Goal: Task Accomplishment & Management: Use online tool/utility

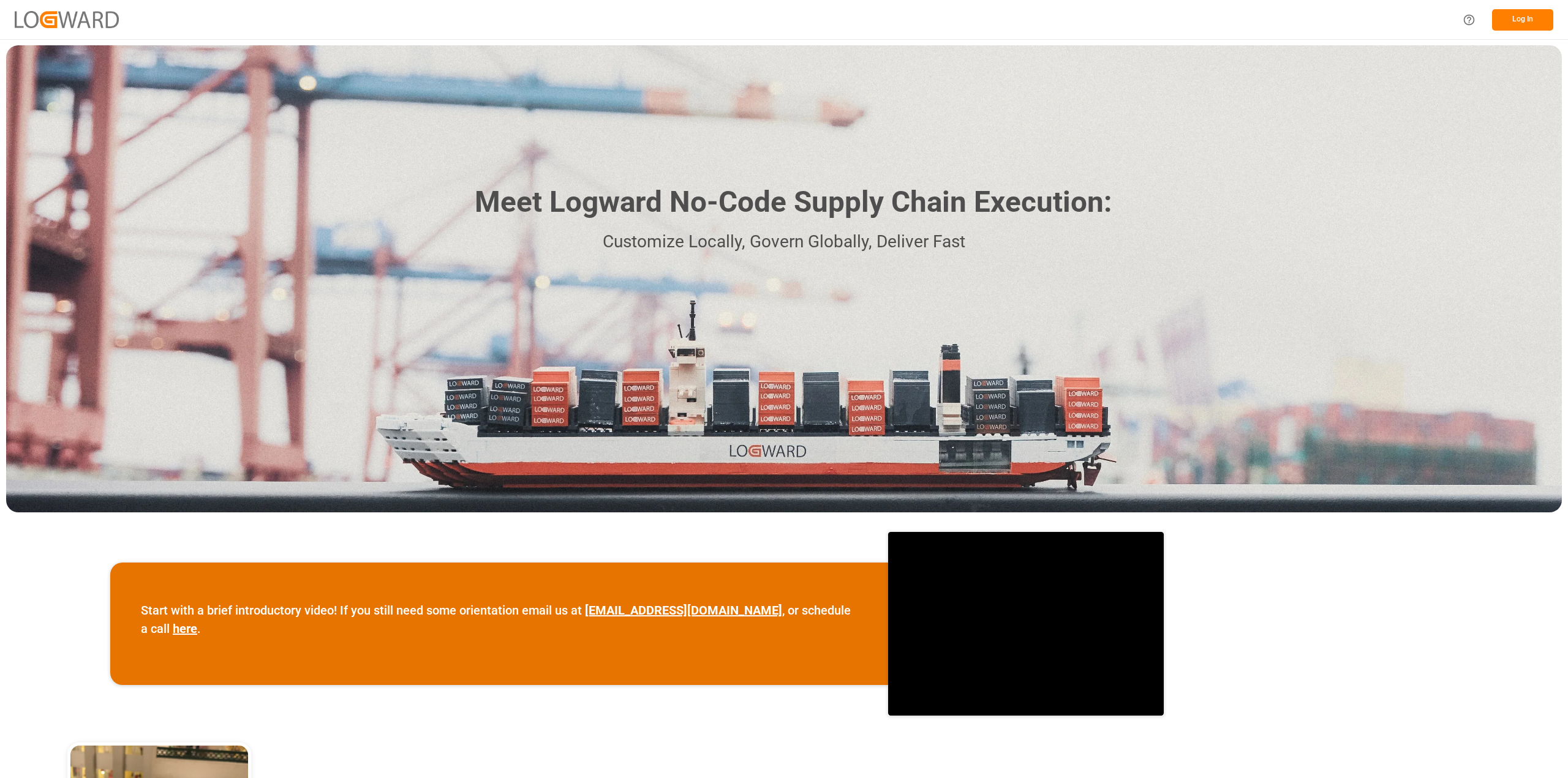
click at [1525, 25] on button "Log In" at bounding box center [1522, 20] width 61 height 21
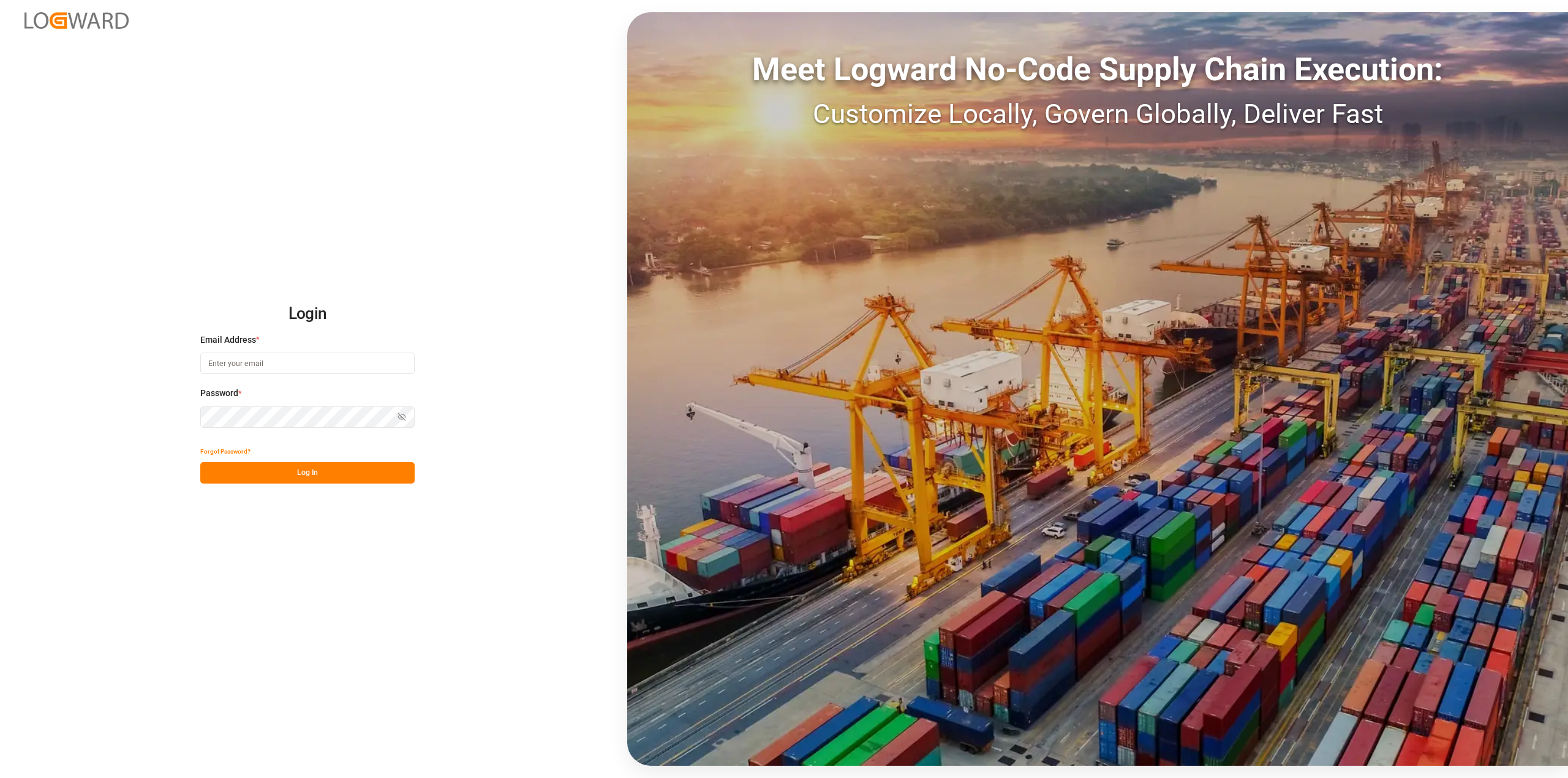
click at [205, 359] on input at bounding box center [308, 363] width 215 height 21
click at [211, 358] on input at bounding box center [308, 363] width 215 height 21
type input "[PERSON_NAME][EMAIL_ADDRESS][PERSON_NAME][DOMAIN_NAME]"
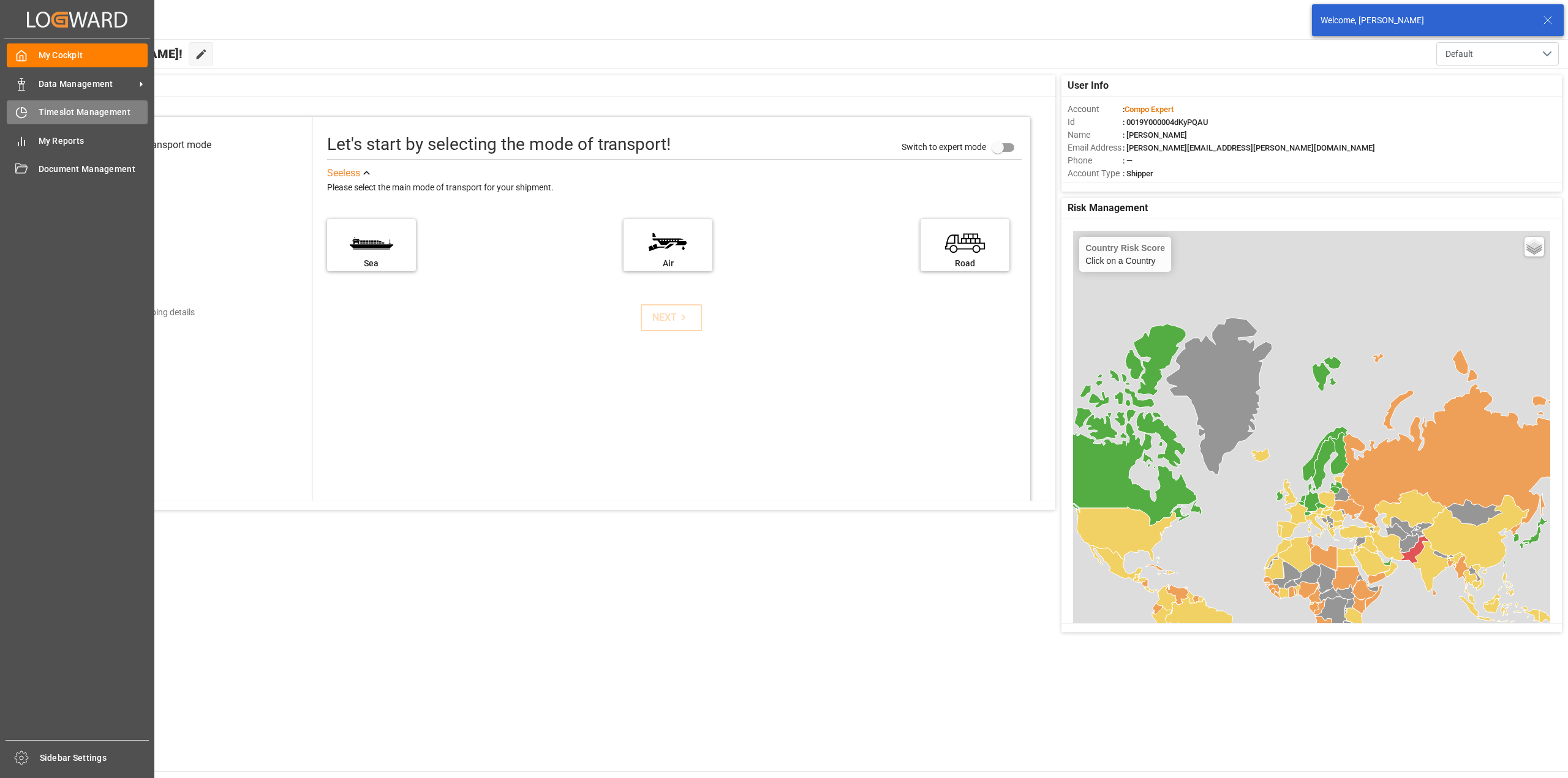
click at [52, 106] on div "Timeslot Management Timeslot Management" at bounding box center [76, 112] width 141 height 24
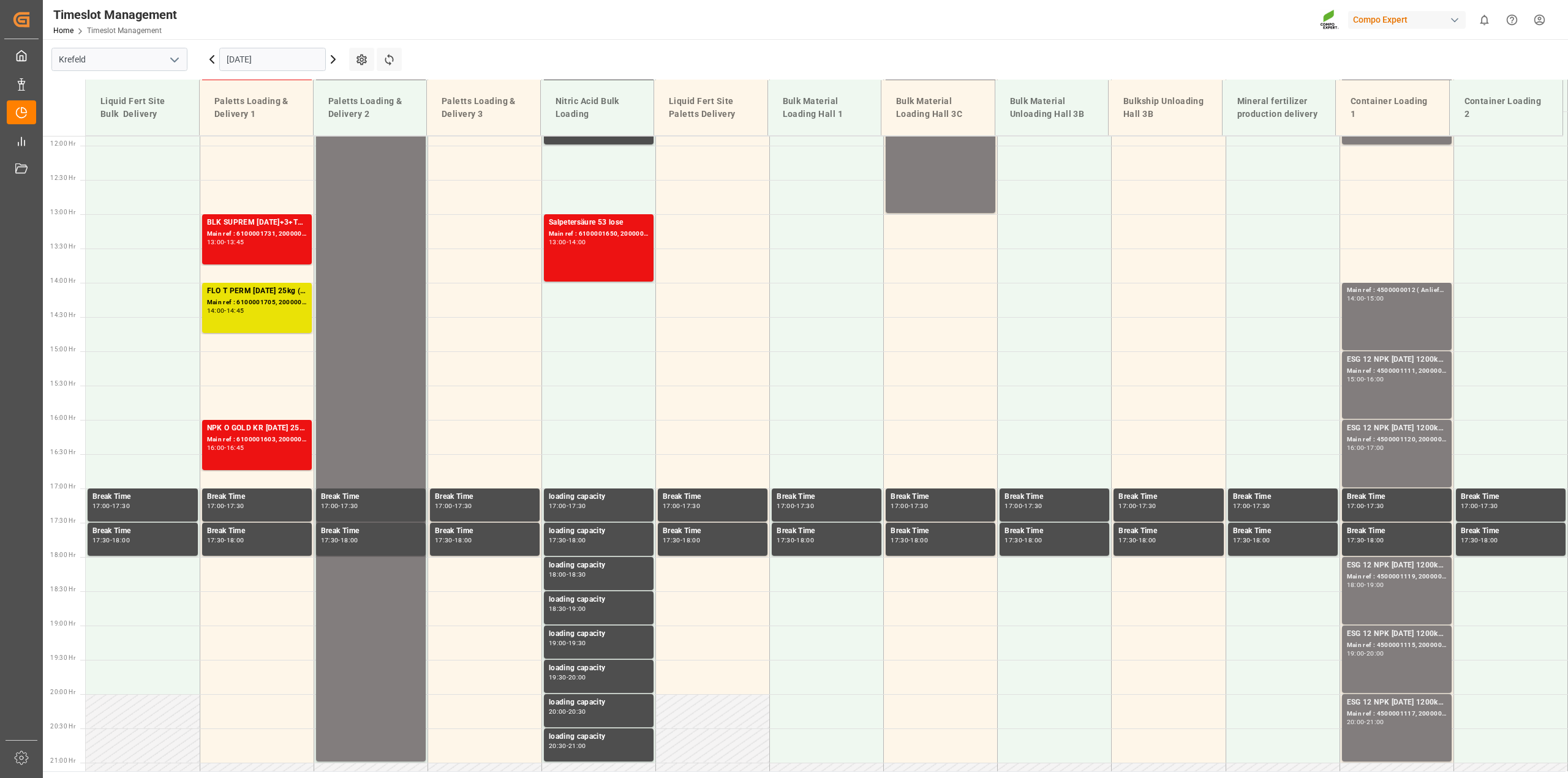
scroll to position [828, 0]
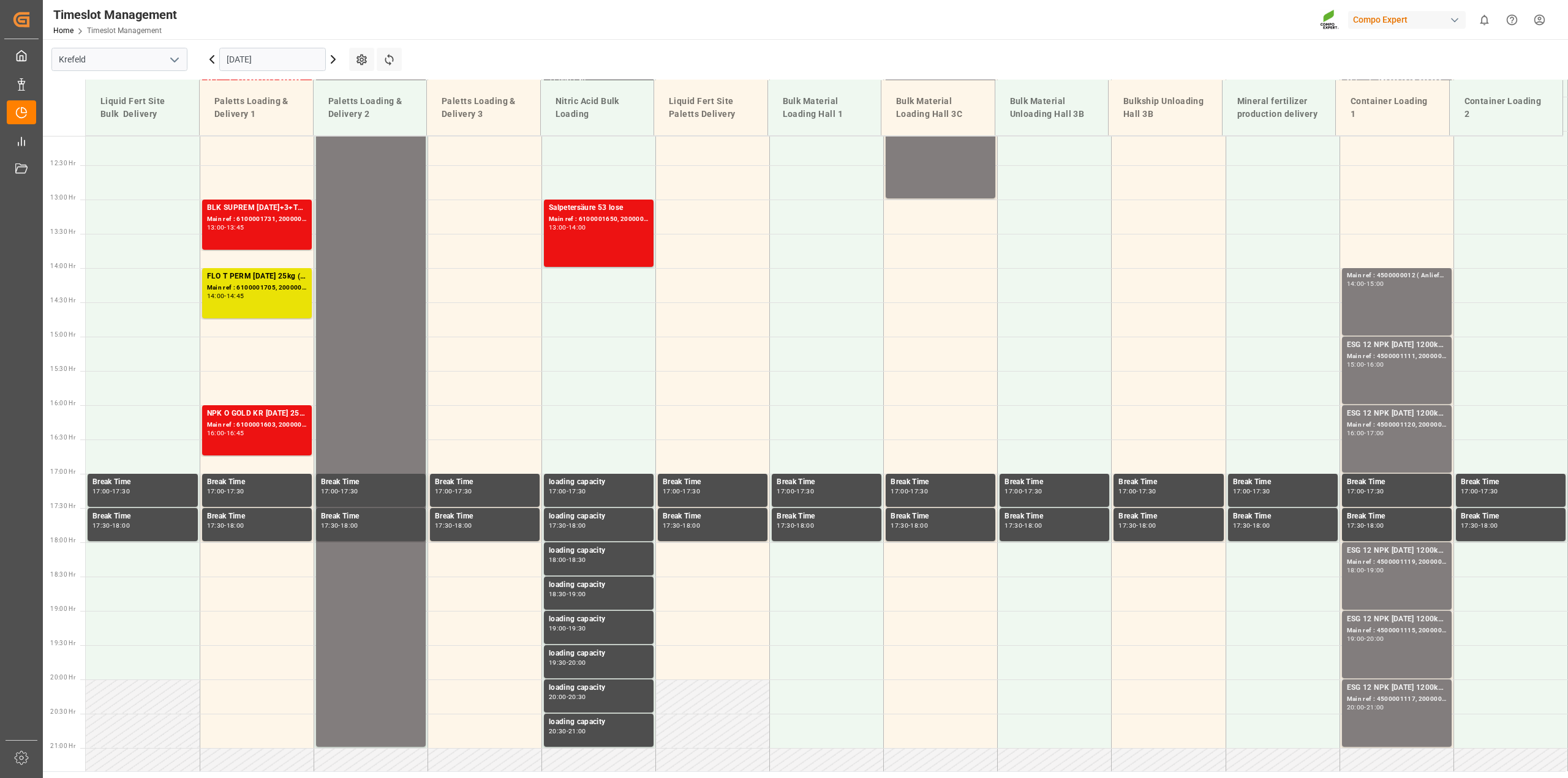
click at [332, 60] on icon at bounding box center [333, 59] width 14 height 14
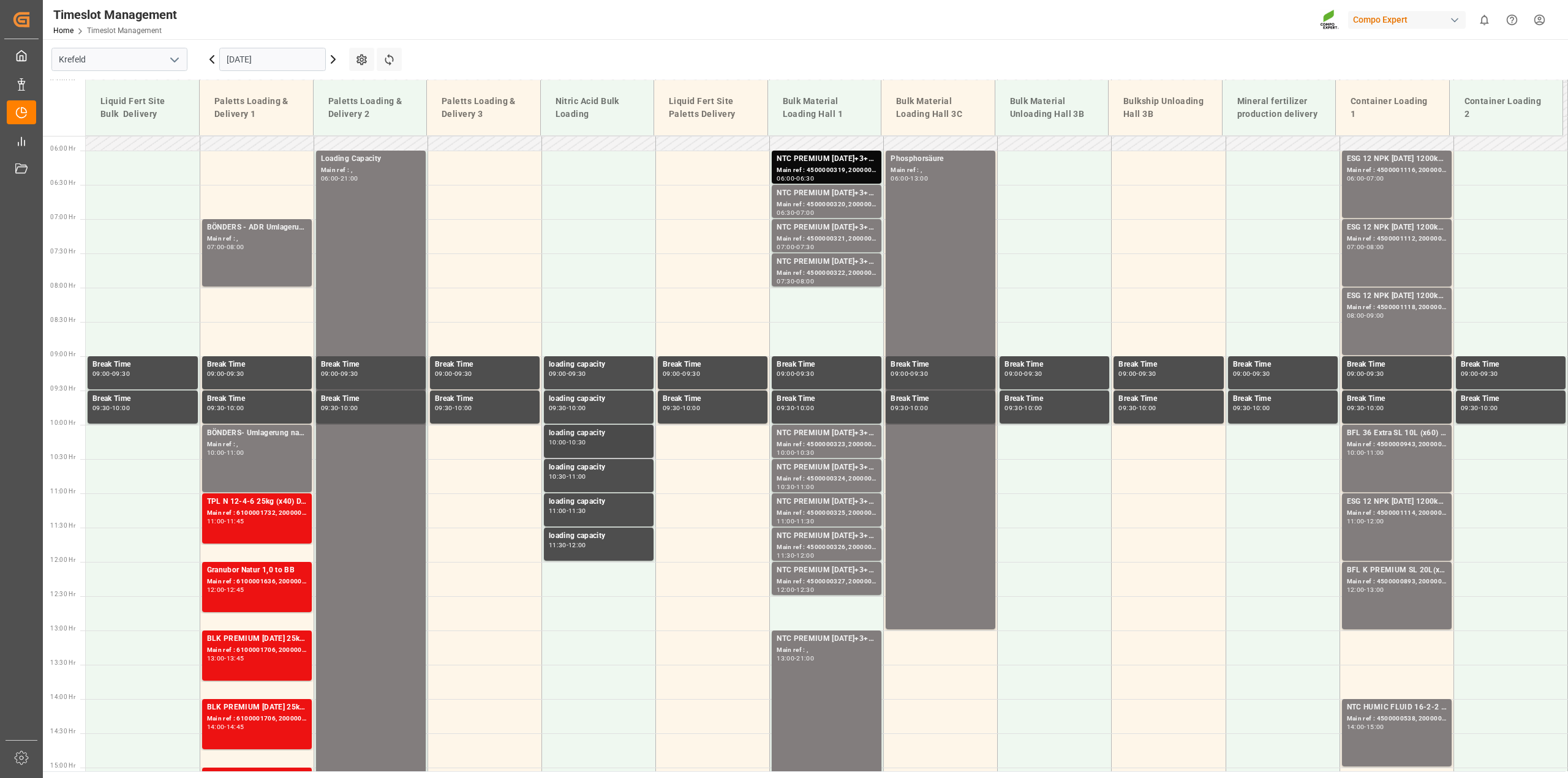
scroll to position [399, 0]
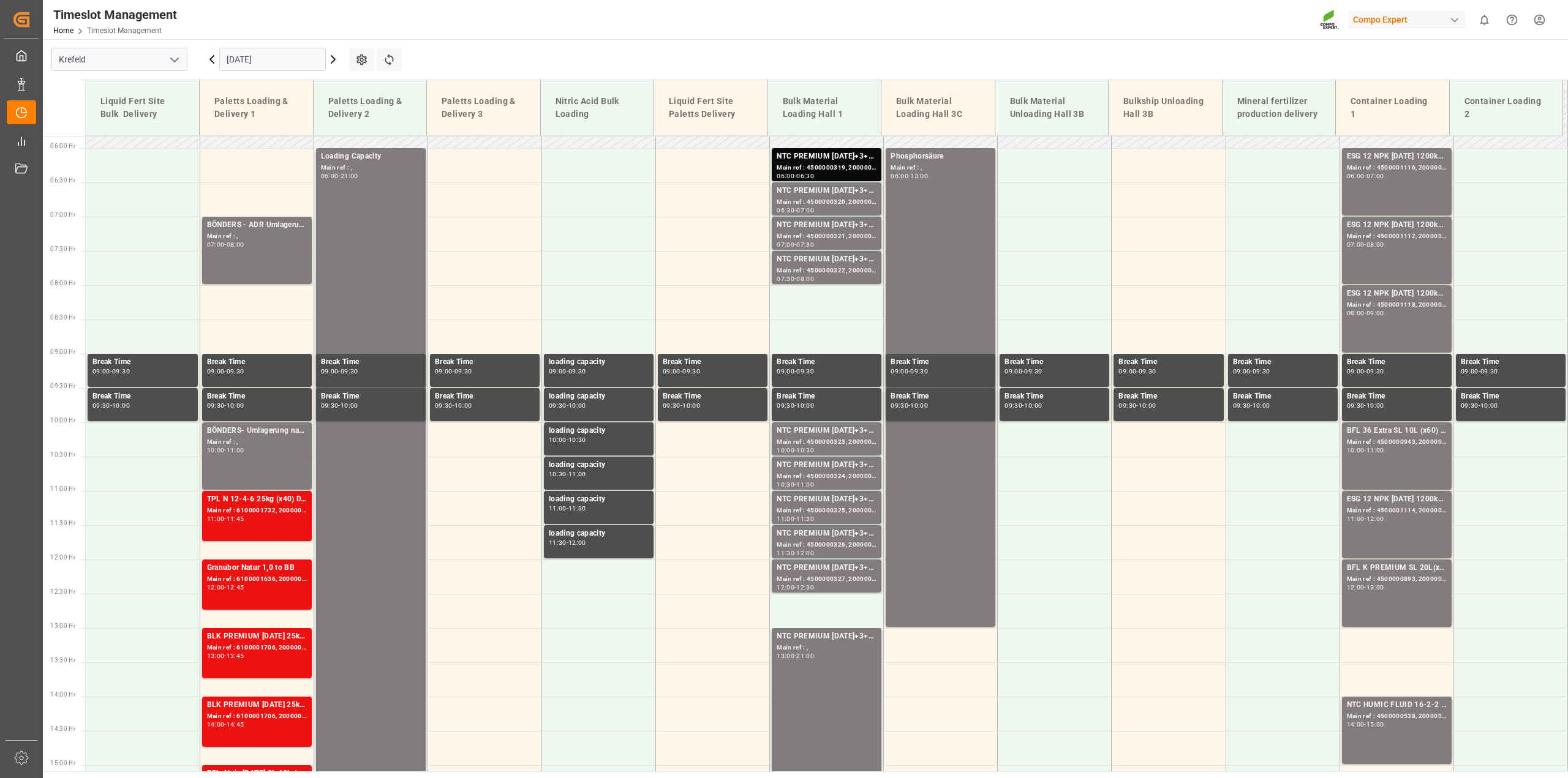
click at [211, 61] on icon at bounding box center [211, 59] width 14 height 14
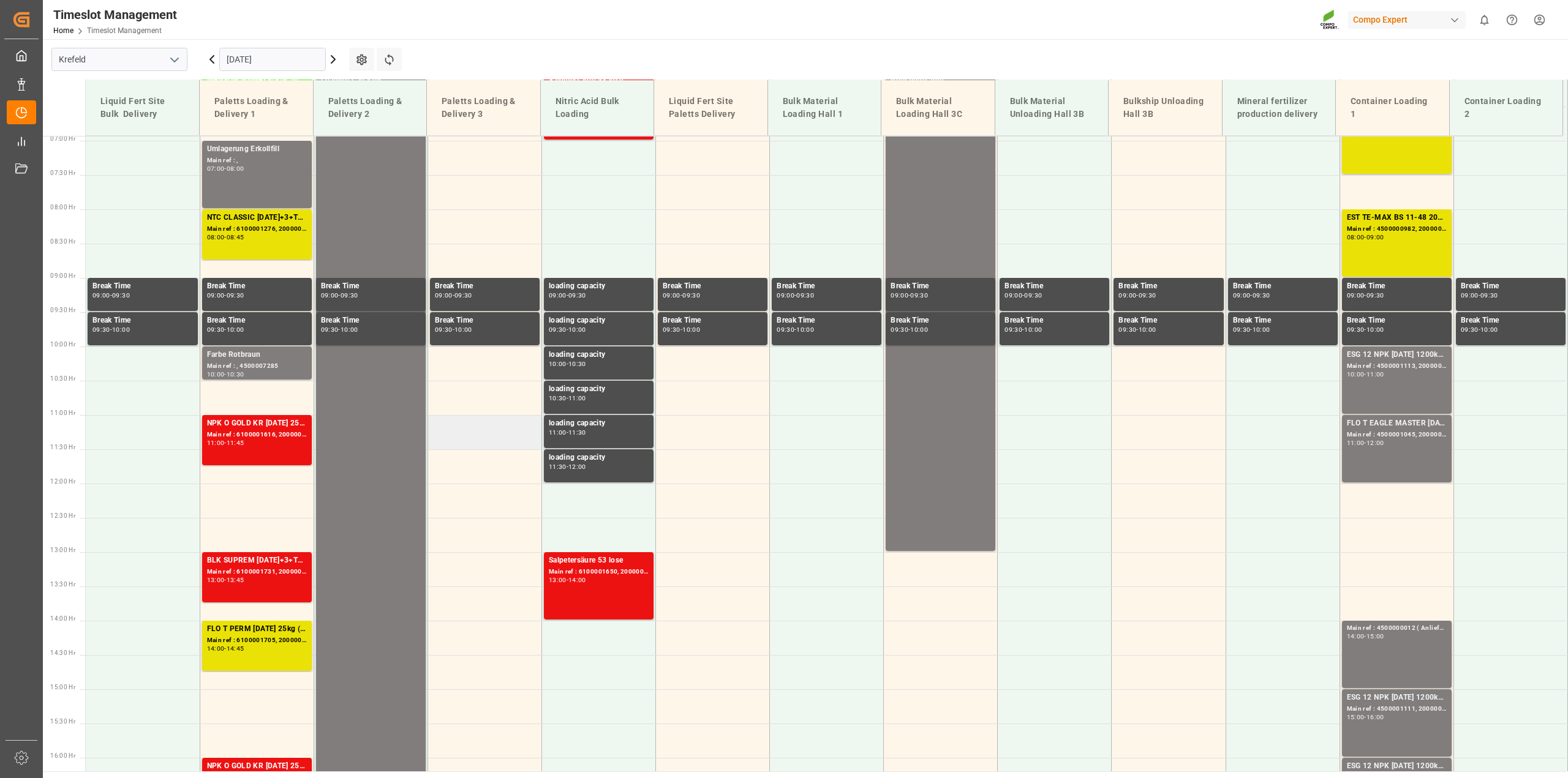
scroll to position [338, 0]
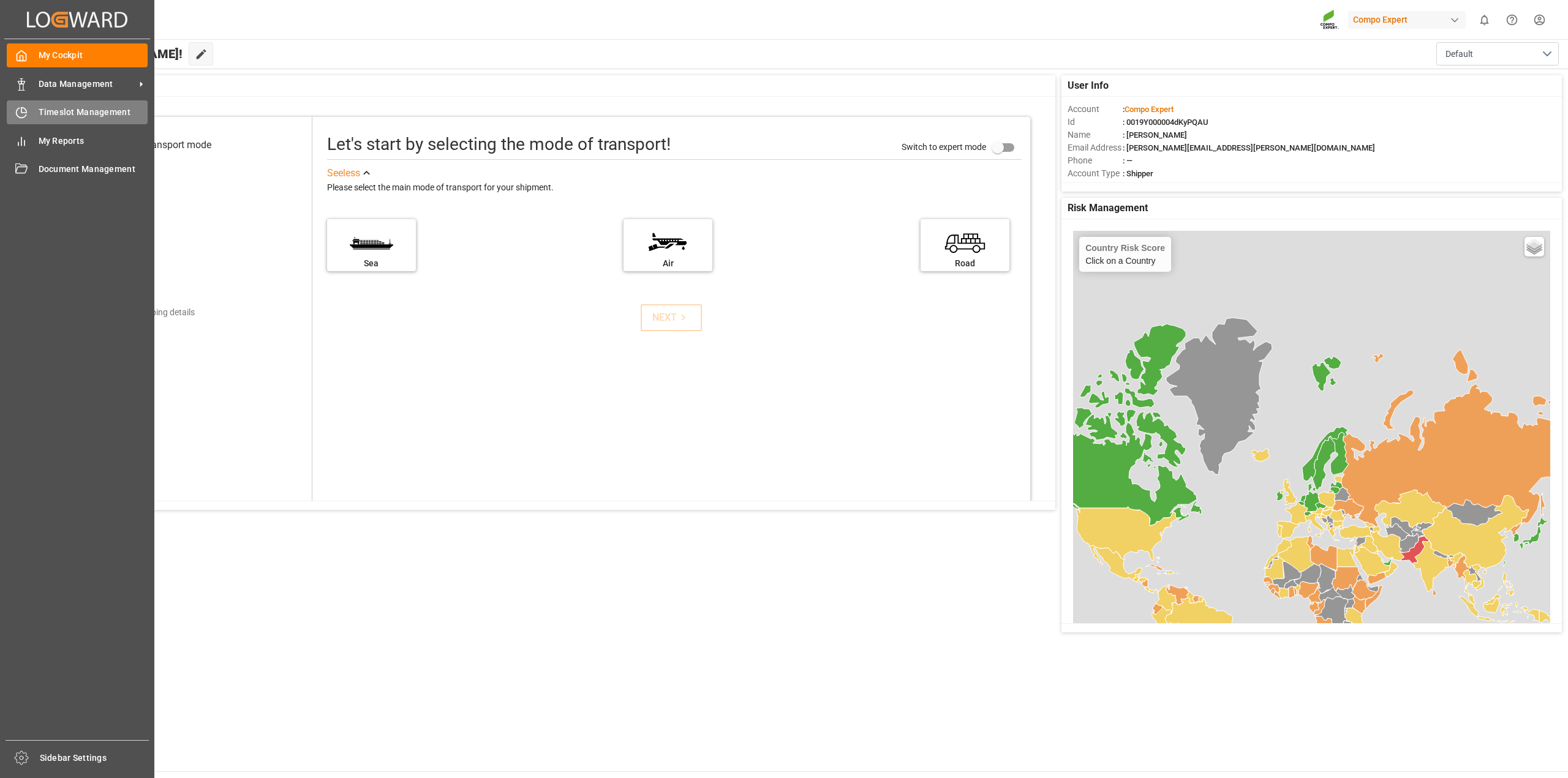
click at [79, 122] on div "Timeslot Management Timeslot Management" at bounding box center [76, 112] width 141 height 24
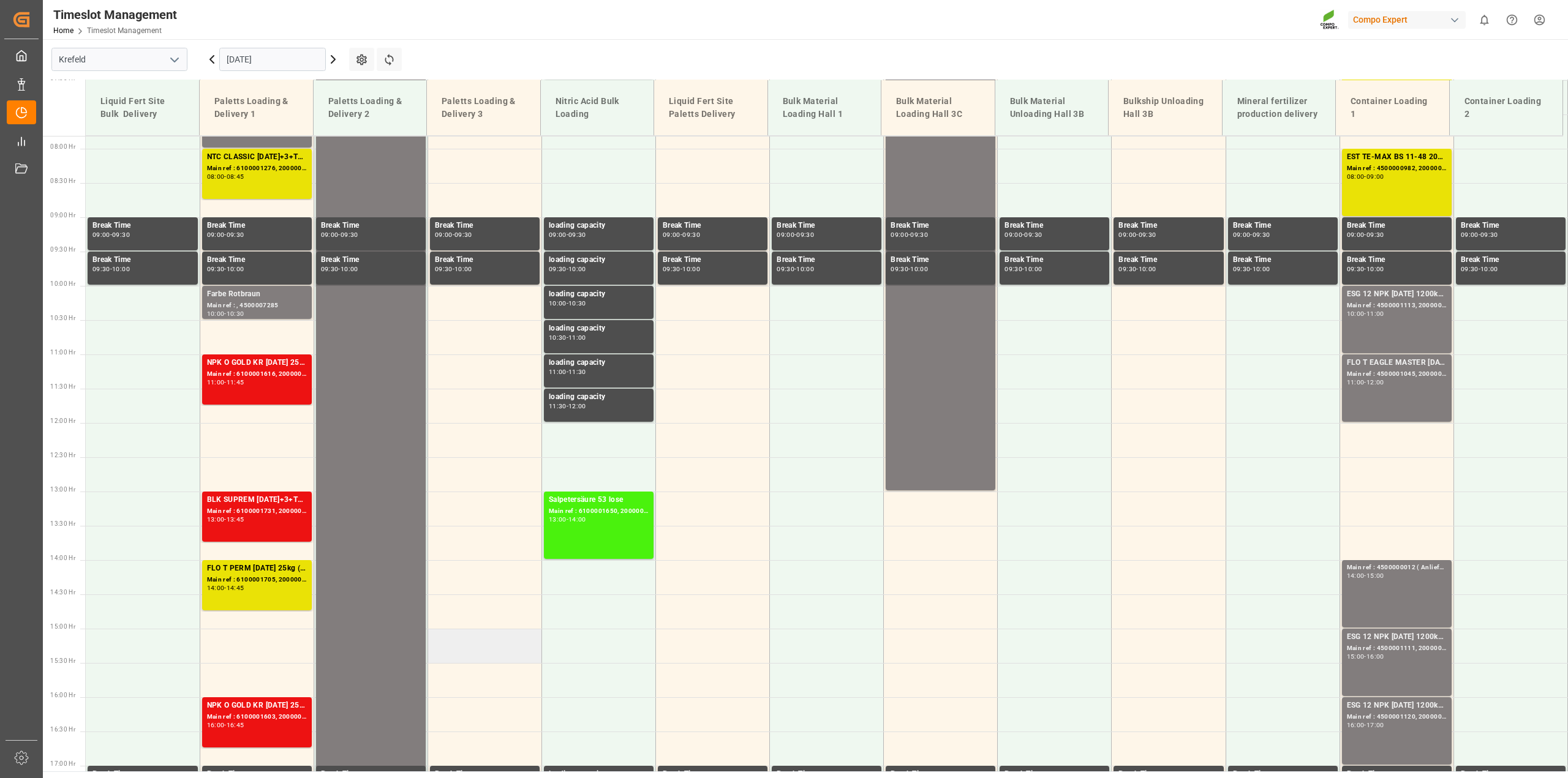
scroll to position [399, 0]
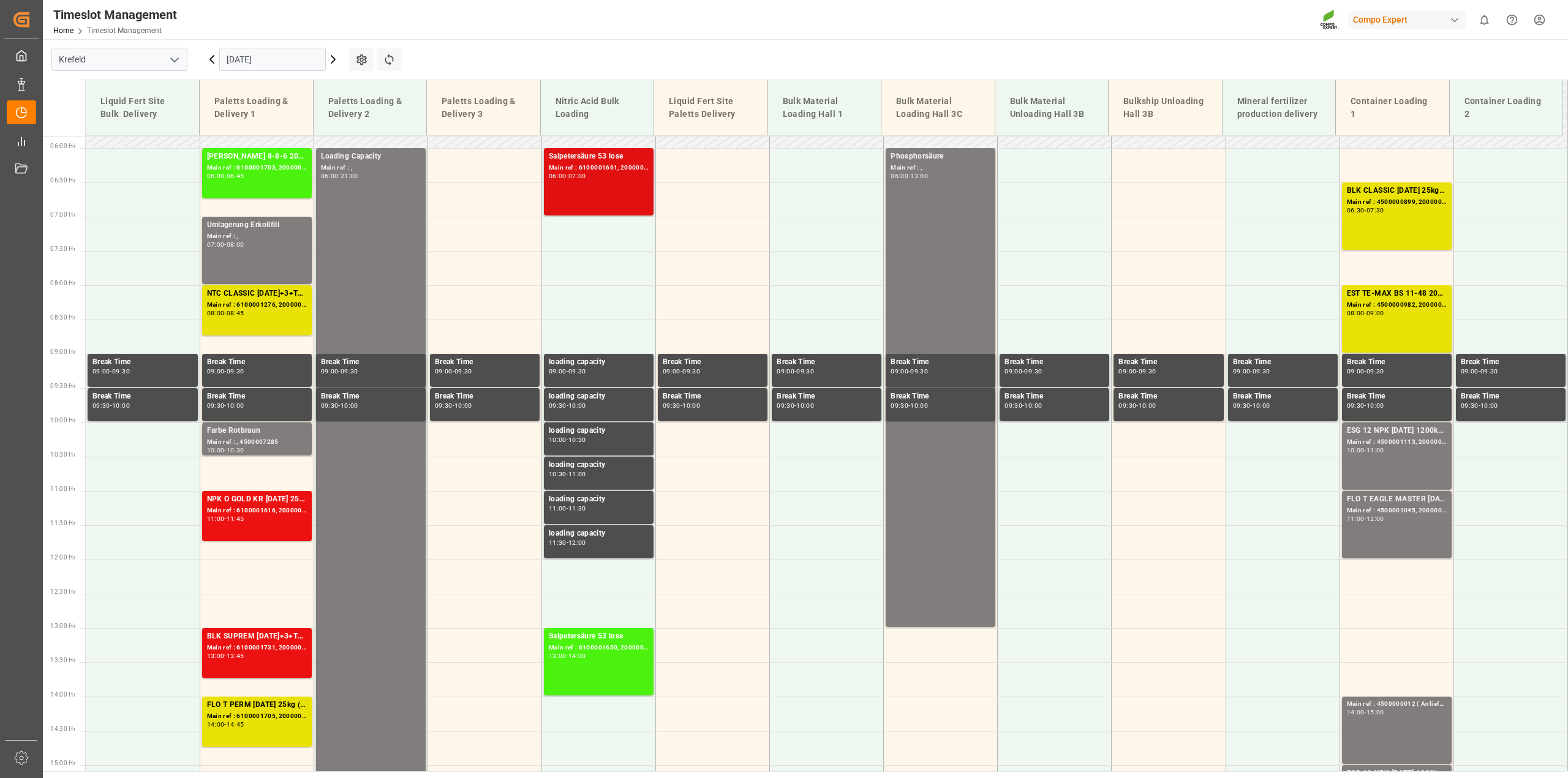
click at [622, 162] on div "Salpetersäure 53 lose" at bounding box center [598, 157] width 100 height 12
click at [389, 60] on icon at bounding box center [389, 60] width 13 height 13
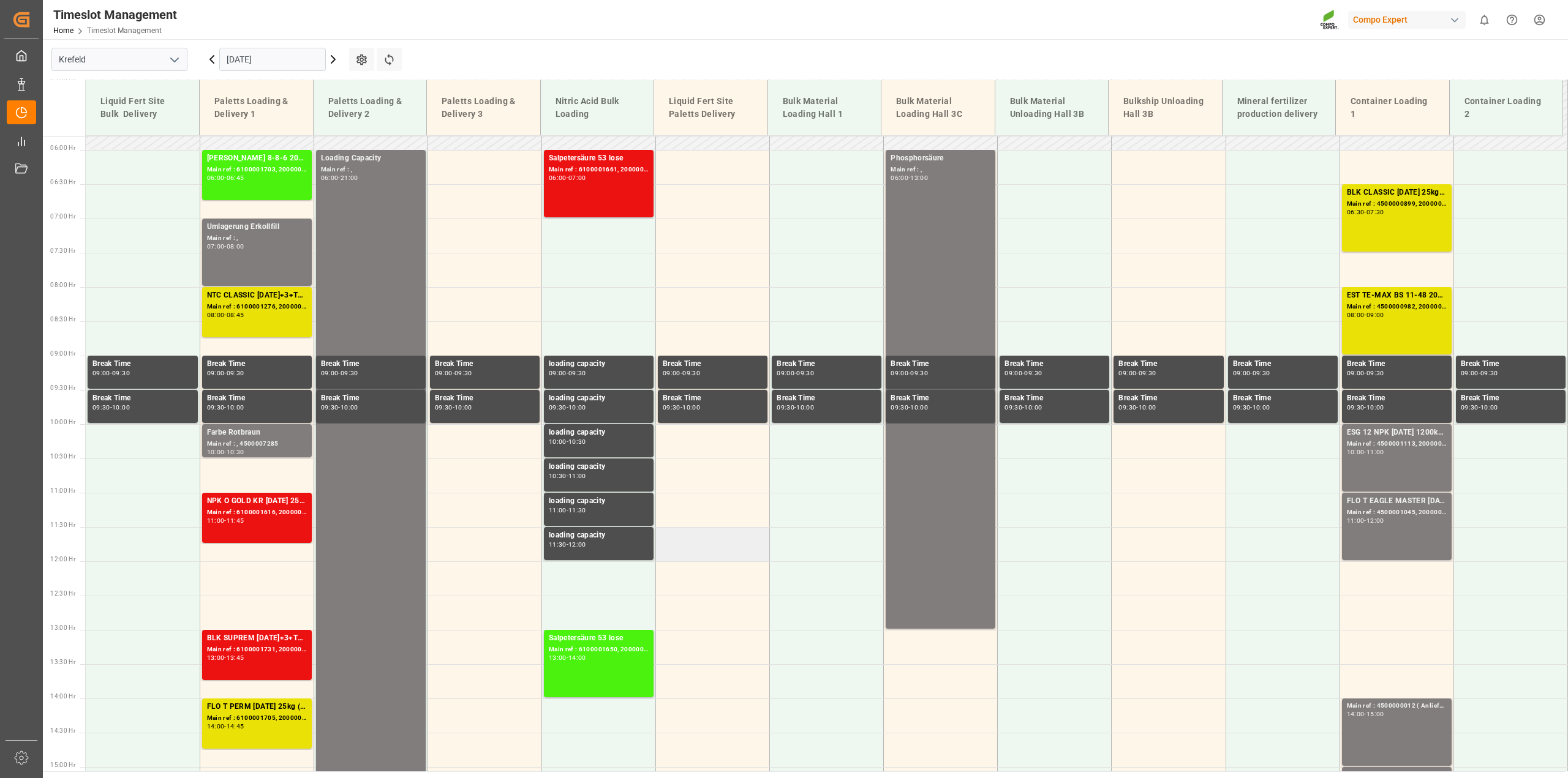
scroll to position [338, 0]
